Goal: Information Seeking & Learning: Learn about a topic

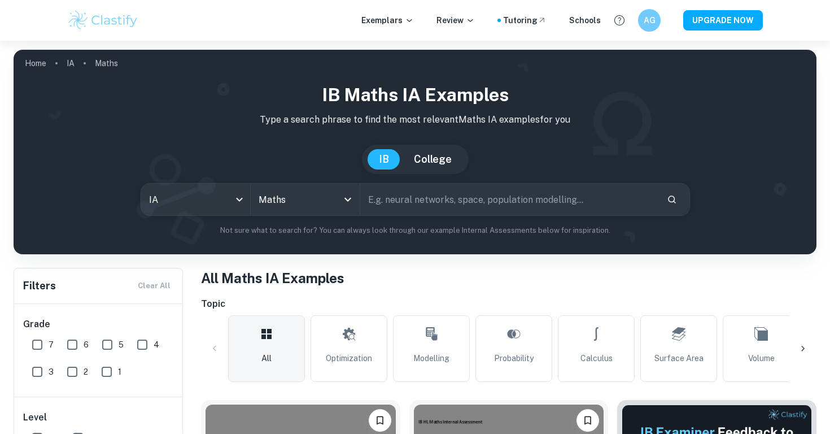
click at [432, 205] on input "text" at bounding box center [509, 200] width 298 height 32
type input "glucose"
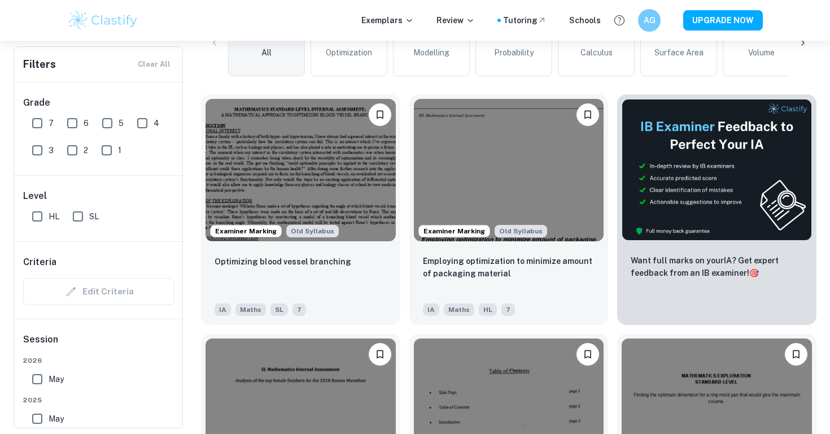
scroll to position [309, 0]
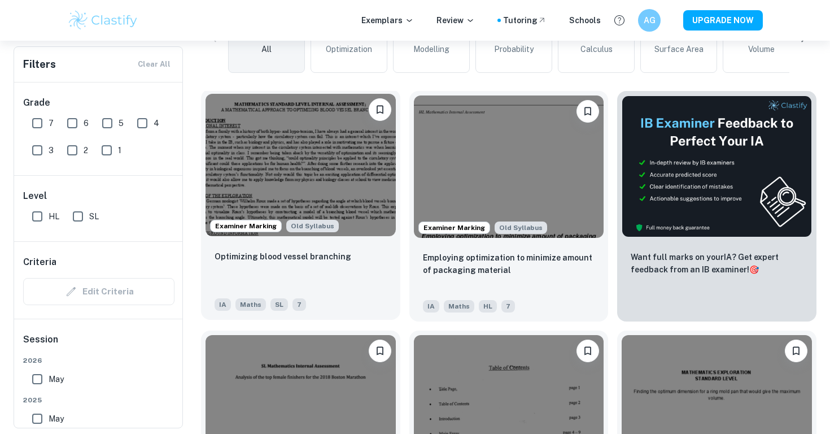
click at [350, 162] on img at bounding box center [301, 165] width 190 height 142
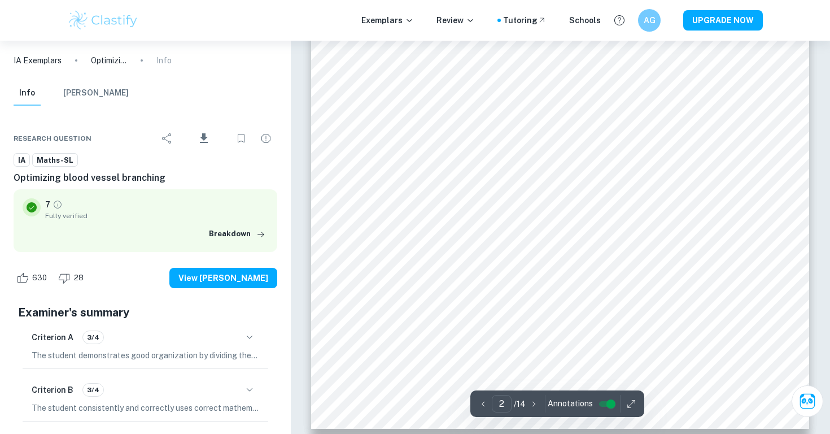
scroll to position [1130, 0]
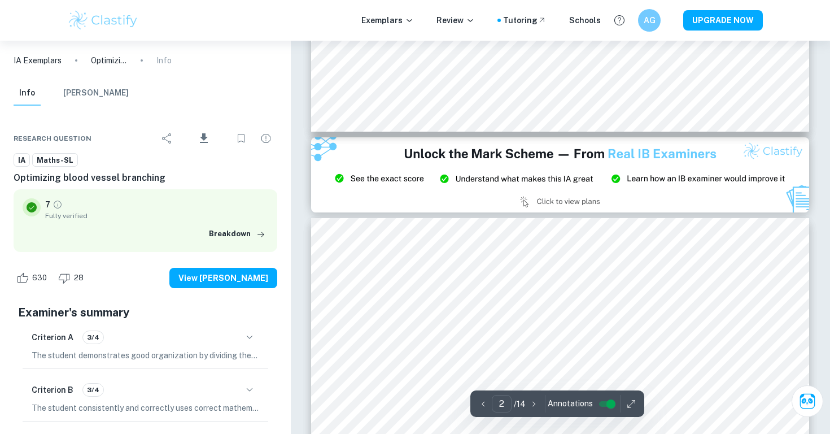
type input "3"
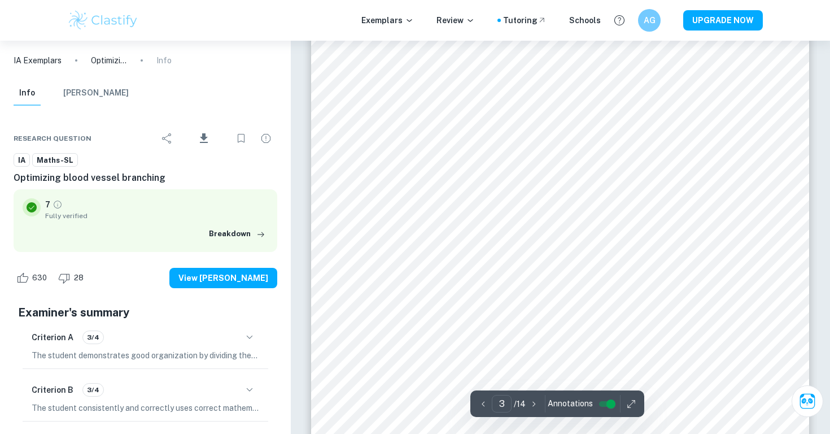
scroll to position [1866, 0]
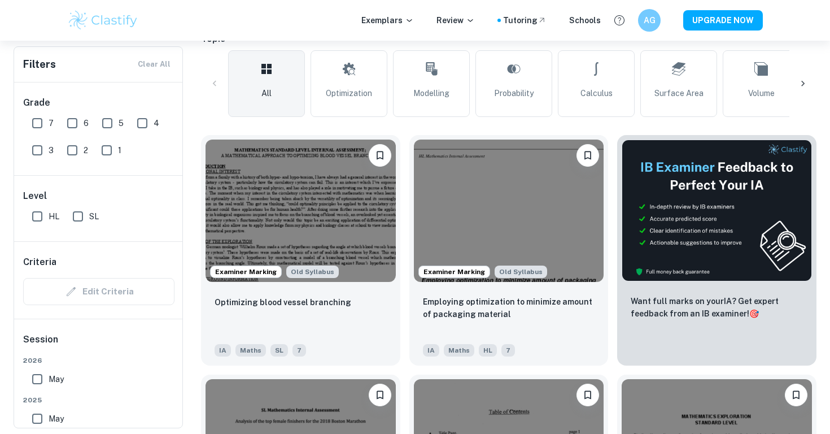
scroll to position [267, 0]
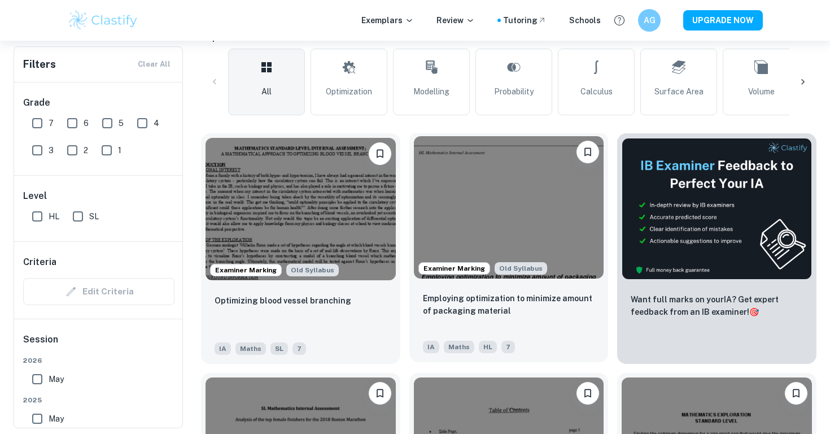
click at [471, 213] on img at bounding box center [509, 207] width 190 height 142
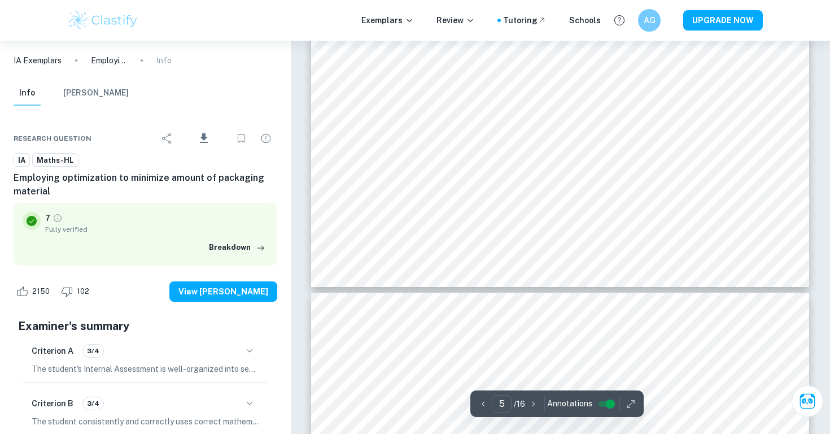
scroll to position [3476, 0]
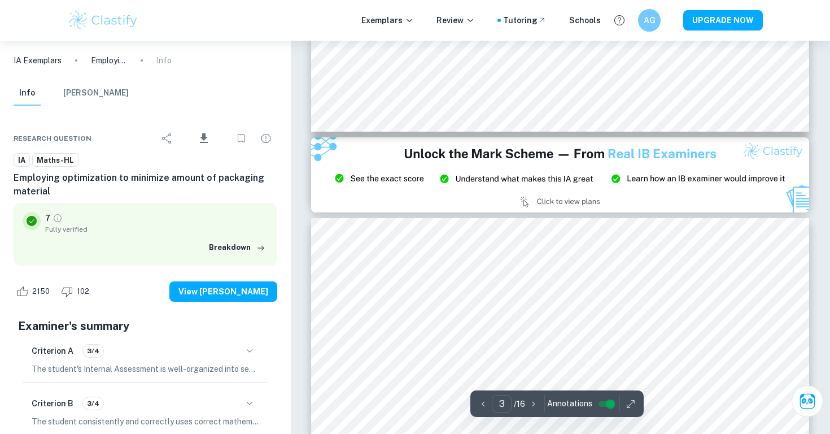
type input "2"
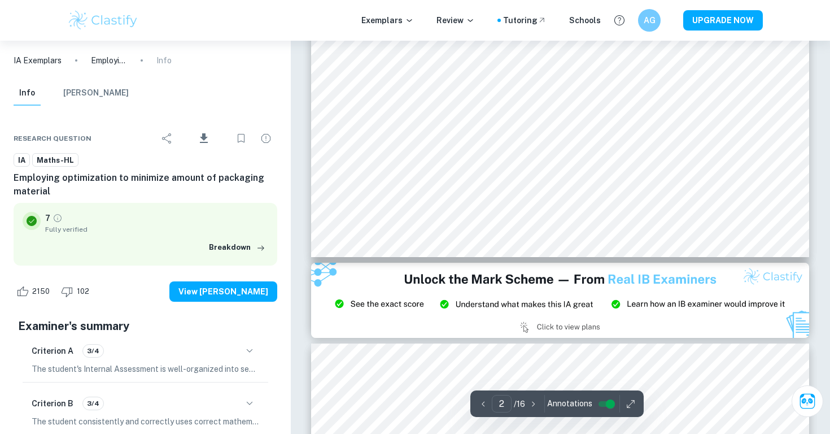
scroll to position [1289, 0]
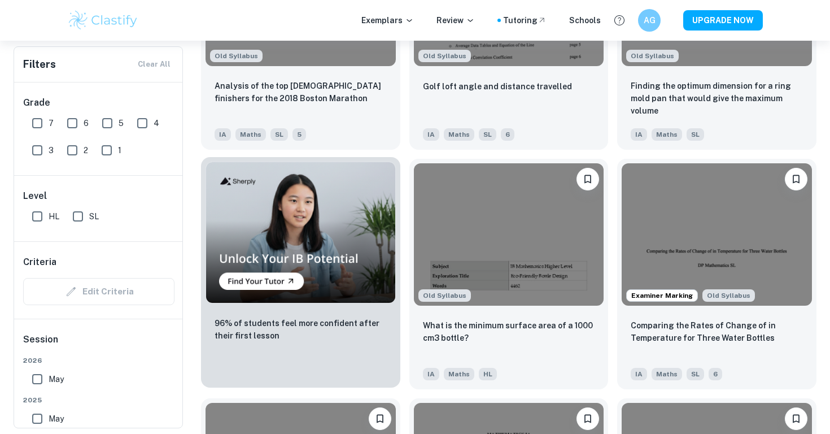
scroll to position [720, 0]
